Goal: Transaction & Acquisition: Obtain resource

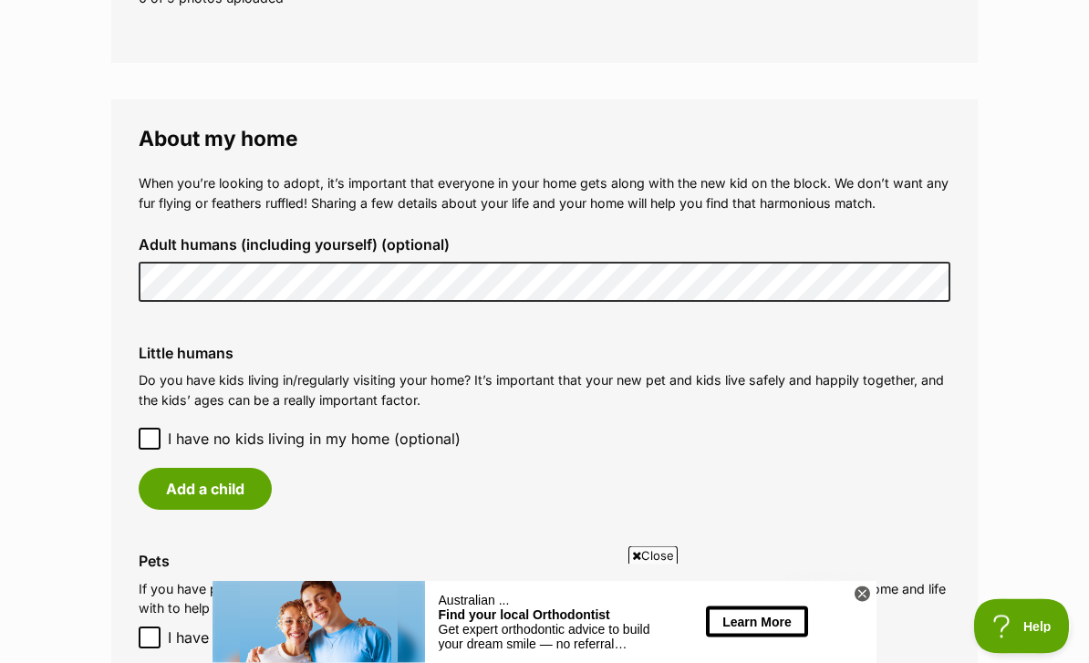
scroll to position [1245, 0]
click at [891, 243] on label "Adult humans (including yourself) (optional)" at bounding box center [545, 244] width 812 height 16
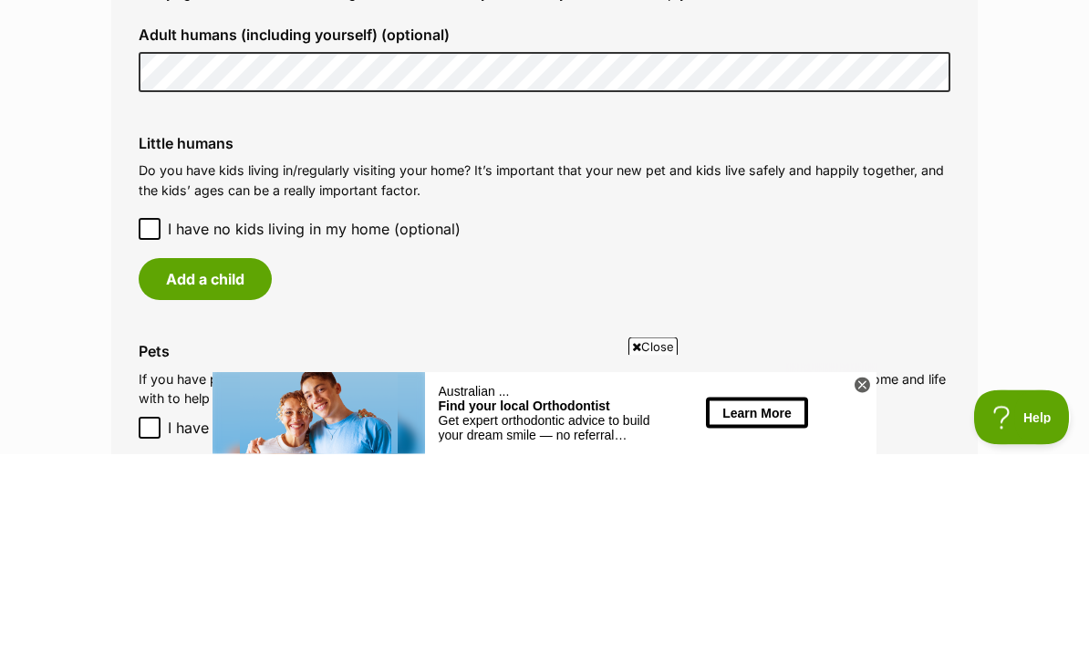
click at [192, 468] on button "Add a child" at bounding box center [205, 489] width 133 height 42
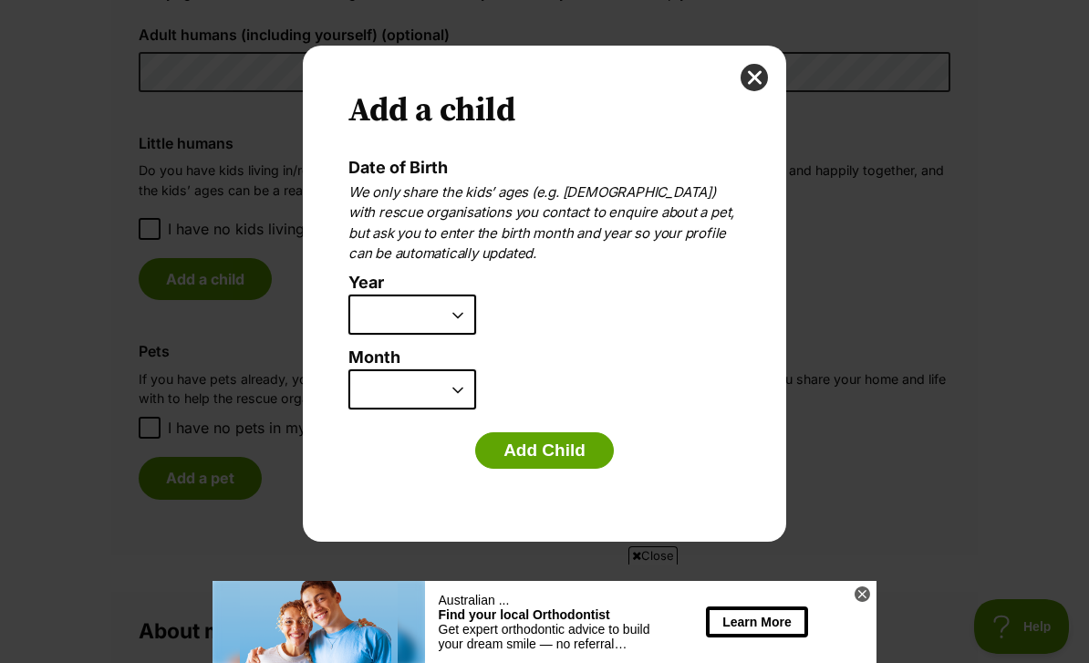
scroll to position [0, 0]
click at [446, 348] on label "Month" at bounding box center [544, 357] width 392 height 19
click at [446, 369] on select "January February March April May June July August September October November De…" at bounding box center [412, 389] width 128 height 40
select select "11"
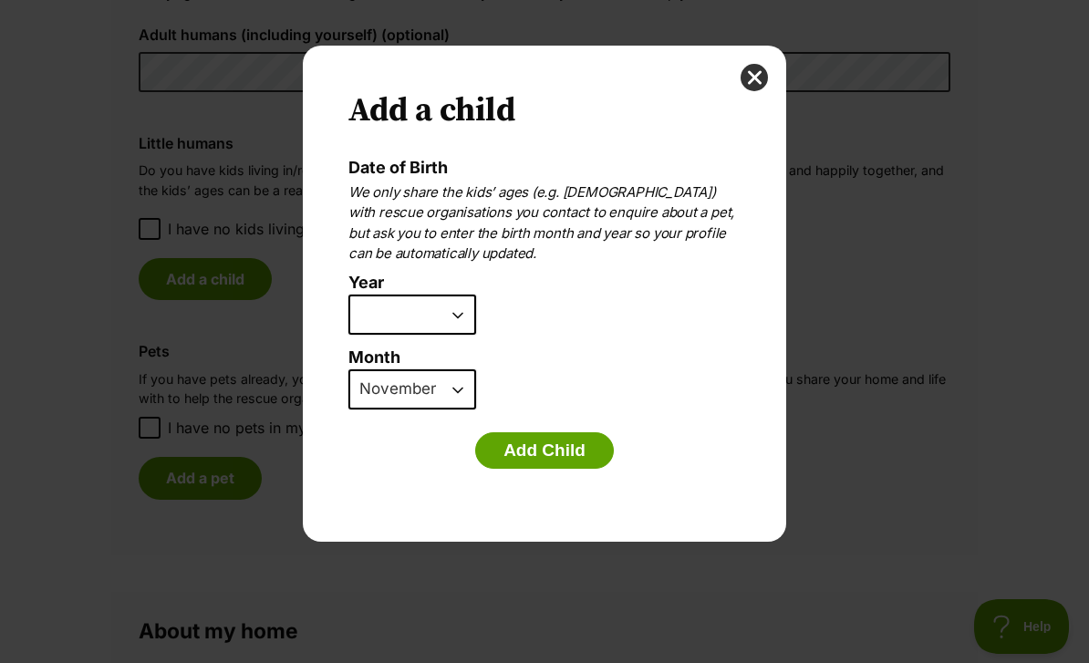
click at [461, 295] on select "2025 2024 2023 2022 2021 2020 2019 2018 2017 2016 2015 2014 2013 2012 2011 2010…" at bounding box center [412, 315] width 128 height 40
select select "2012"
click at [559, 453] on button "Add Child" at bounding box center [544, 450] width 139 height 36
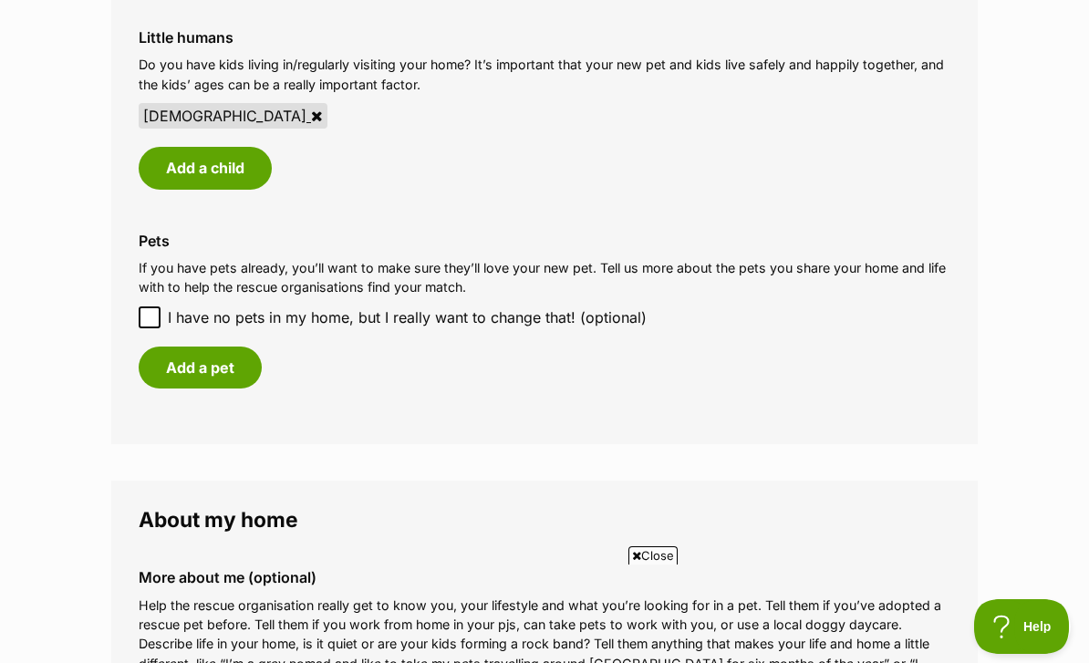
scroll to position [1559, 0]
click at [141, 307] on input "I have no pets in my home, but I really want to change that! (optional)" at bounding box center [150, 318] width 22 height 22
checkbox input "true"
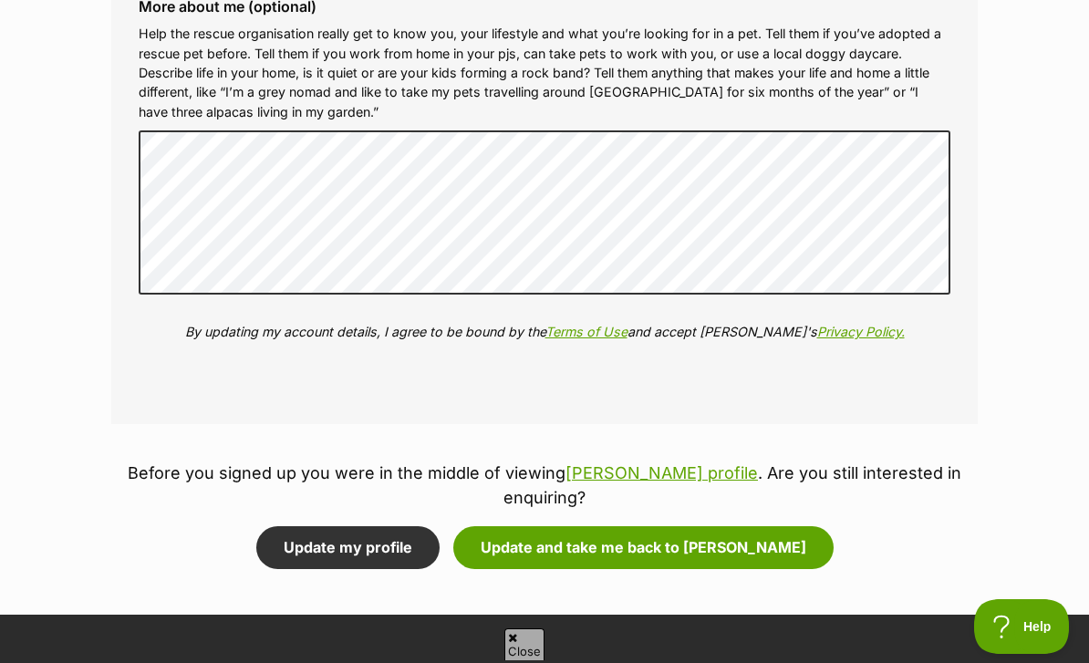
scroll to position [0, 0]
click at [694, 532] on button "Update and take me back to Pinkerton" at bounding box center [643, 547] width 380 height 42
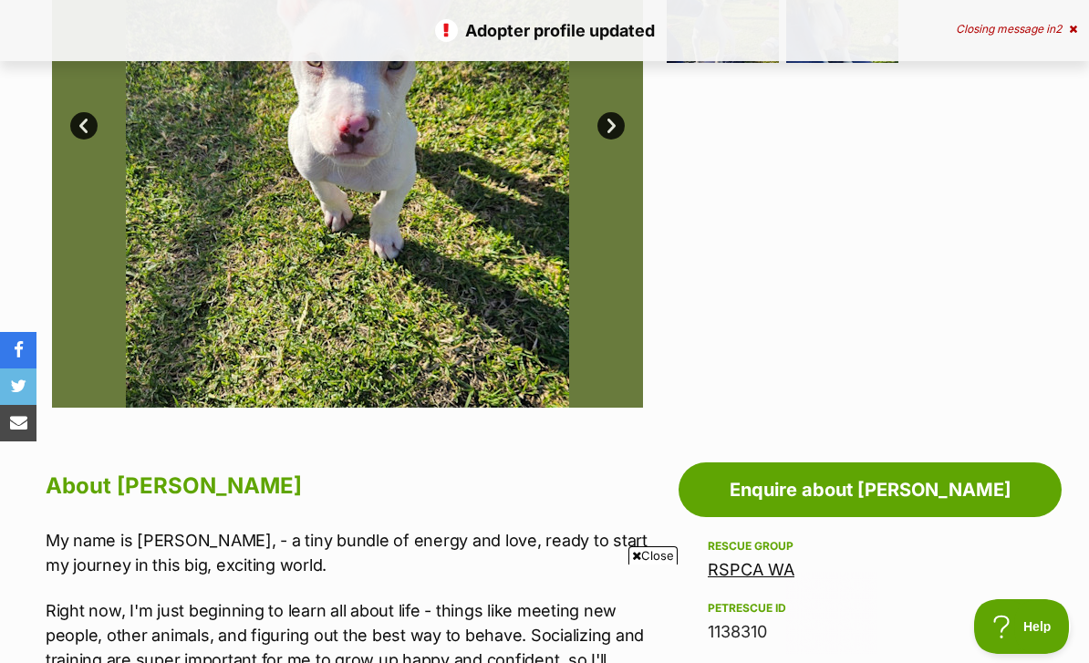
click at [974, 482] on link "Enquire about [PERSON_NAME]" at bounding box center [869, 489] width 383 height 55
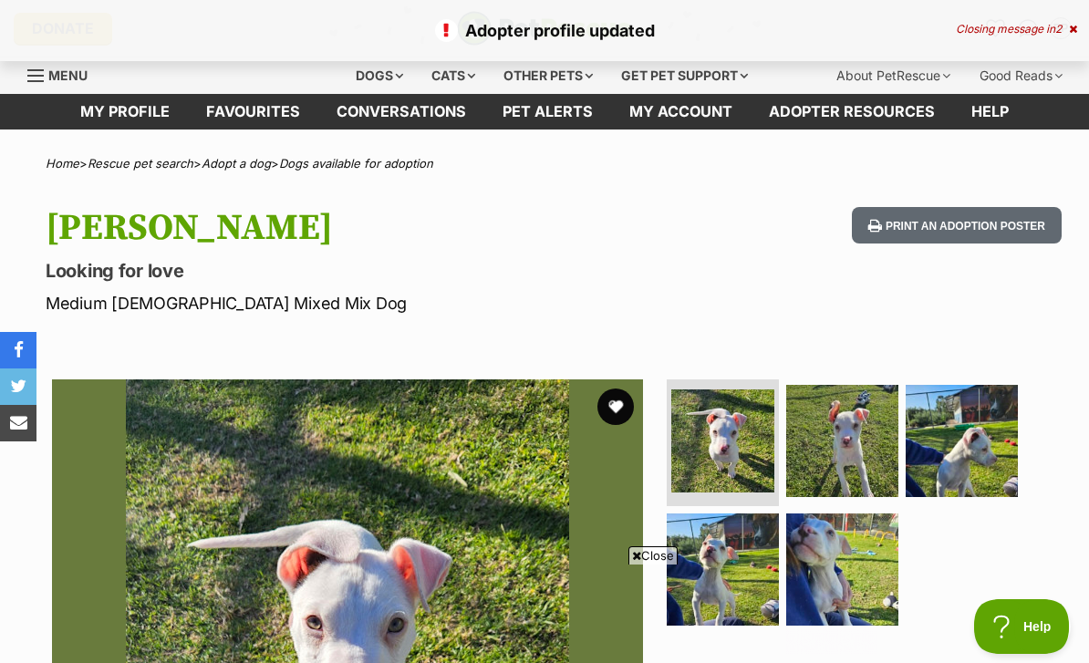
scroll to position [621, 0]
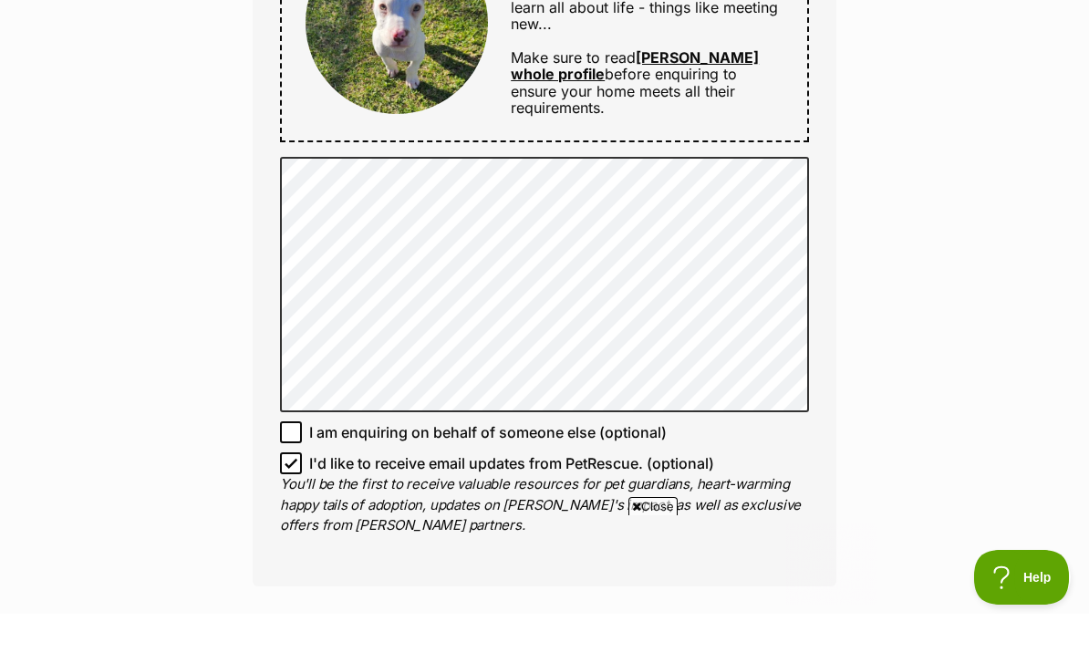
click at [971, 261] on div "Enquire about Pinkerton Want to increase your chances of a successful enquiry? …" at bounding box center [544, 322] width 1089 height 2393
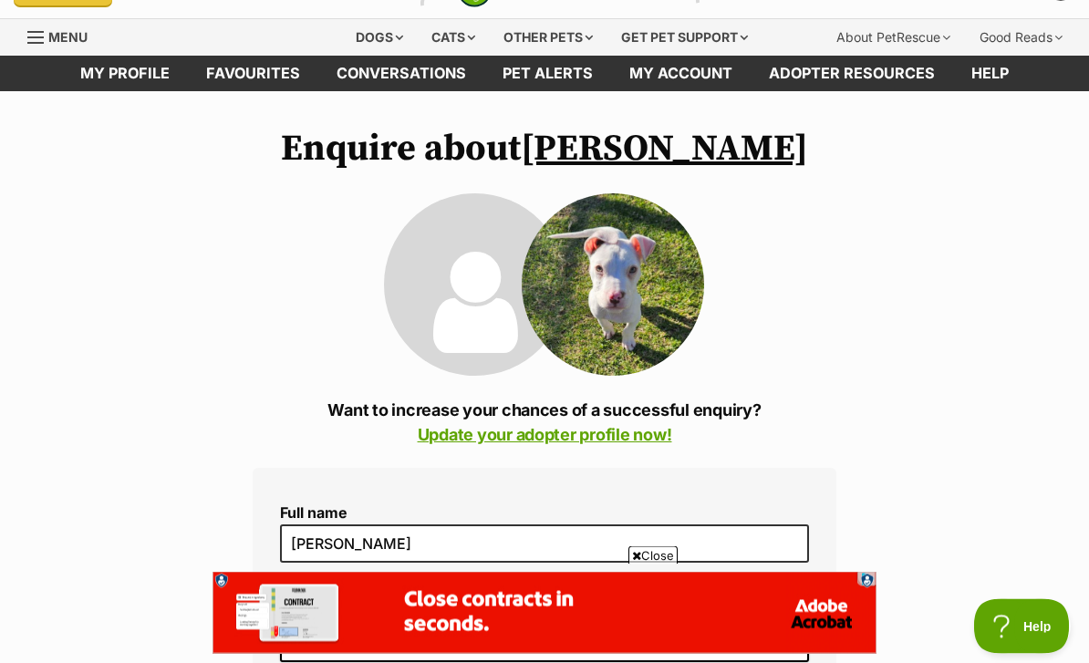
scroll to position [51, 0]
